Goal: Check status: Check status

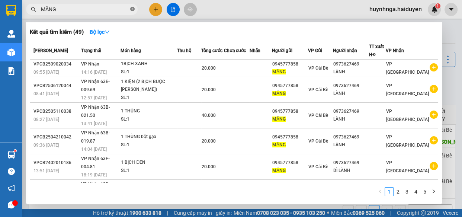
click at [131, 9] on icon "close-circle" at bounding box center [132, 9] width 4 height 4
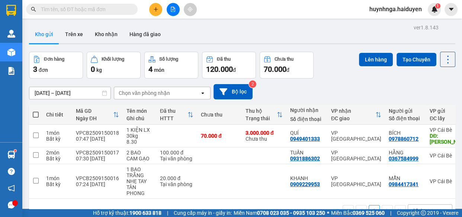
click at [109, 4] on span at bounding box center [82, 9] width 112 height 11
click at [109, 8] on input "text" at bounding box center [85, 9] width 88 height 8
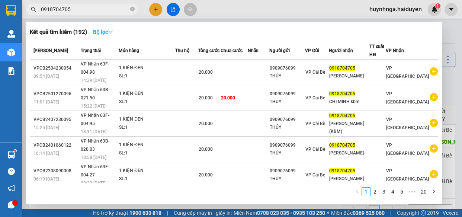
type input "0918704705"
click at [110, 32] on icon "down" at bounding box center [110, 31] width 5 height 5
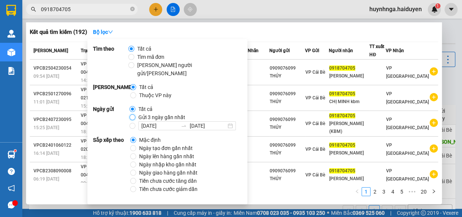
click at [133, 114] on input "Gửi 3 ngày gần nhất" at bounding box center [132, 117] width 6 height 6
radio input "true"
radio input "false"
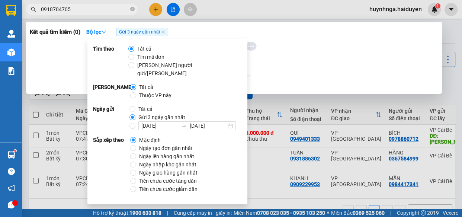
click at [175, 30] on div "Kết quả tìm kiếm ( 0 ) Bộ lọc Gửi 3 ngày gần nhất" at bounding box center [234, 32] width 409 height 12
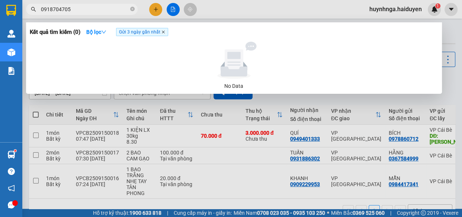
click at [164, 33] on icon "close" at bounding box center [163, 32] width 3 height 3
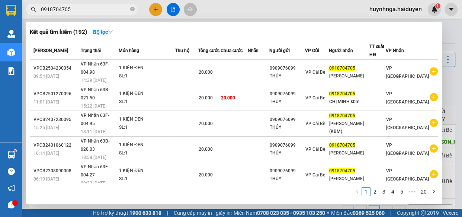
click at [105, 9] on input "0918704705" at bounding box center [85, 9] width 88 height 8
click at [112, 31] on icon "down" at bounding box center [110, 31] width 5 height 5
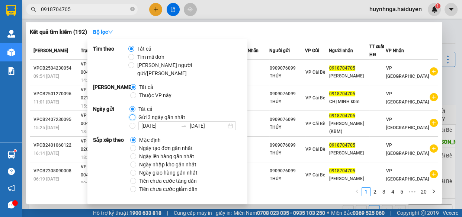
click at [131, 114] on input "Gửi 3 ngày gần nhất" at bounding box center [132, 117] width 6 height 6
radio input "true"
radio input "false"
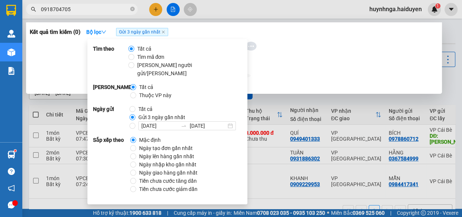
click at [276, 71] on div at bounding box center [234, 60] width 403 height 37
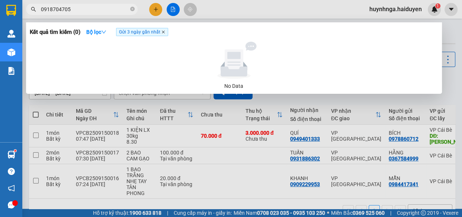
click at [165, 32] on icon "close" at bounding box center [163, 32] width 4 height 4
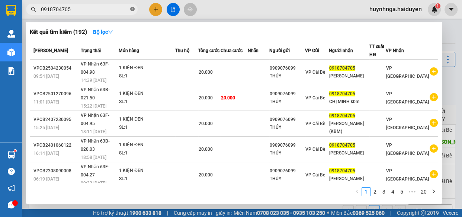
click at [133, 9] on icon "close-circle" at bounding box center [132, 9] width 4 height 4
